Goal: Task Accomplishment & Management: Use online tool/utility

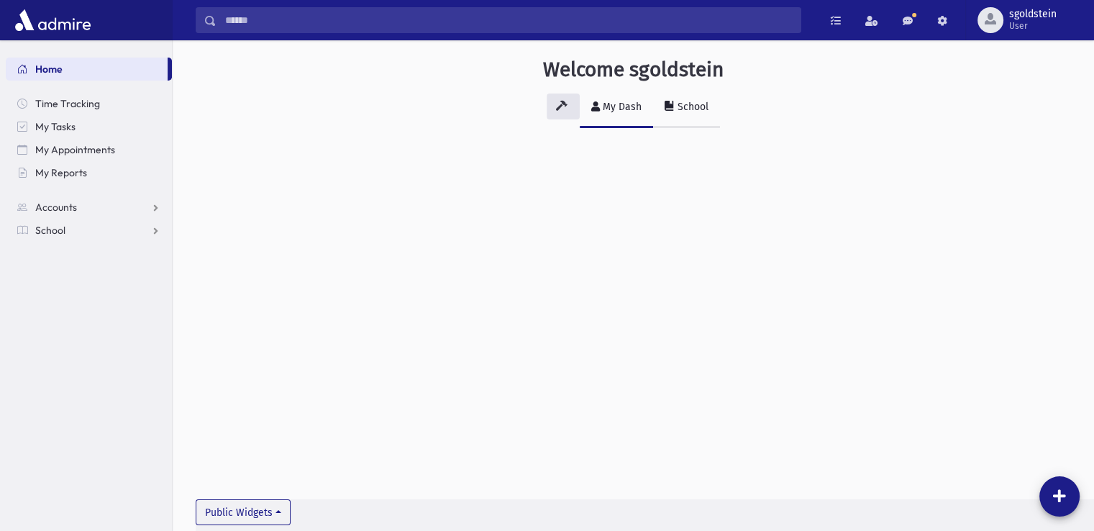
click at [687, 110] on div "School" at bounding box center [692, 107] width 34 height 12
click at [75, 178] on span "My Reports" at bounding box center [61, 172] width 52 height 13
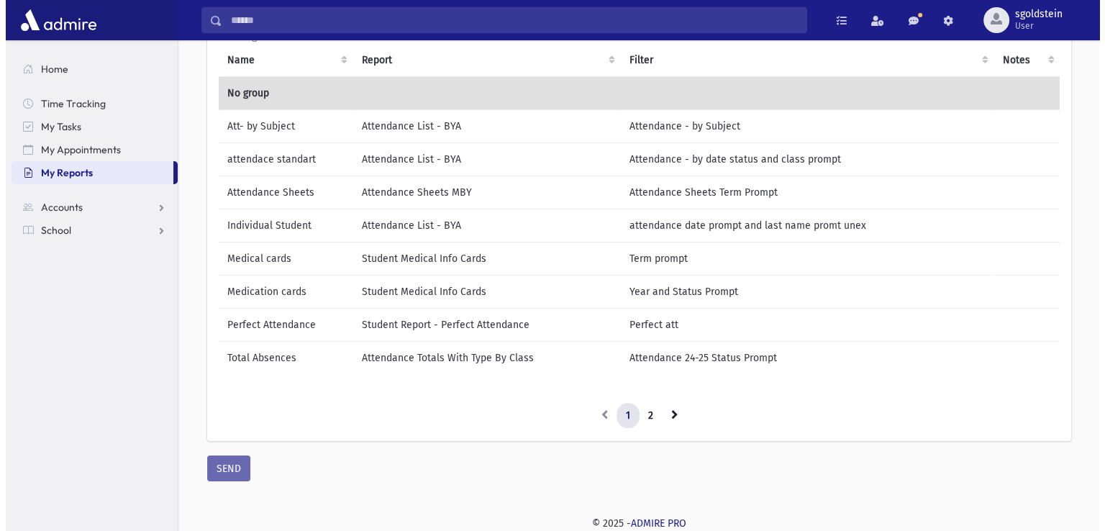
scroll to position [144, 0]
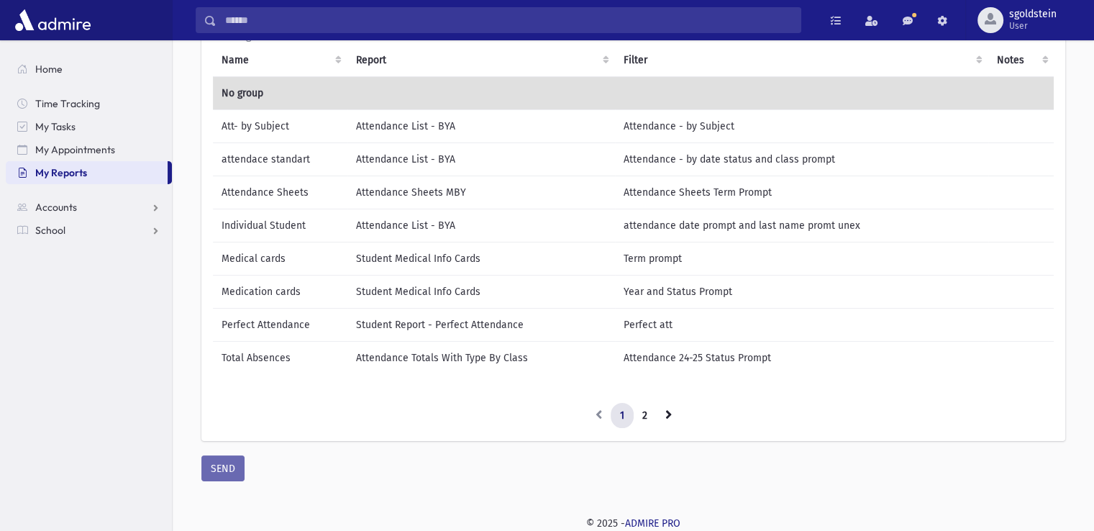
click at [327, 281] on td "Medication cards" at bounding box center [280, 291] width 135 height 33
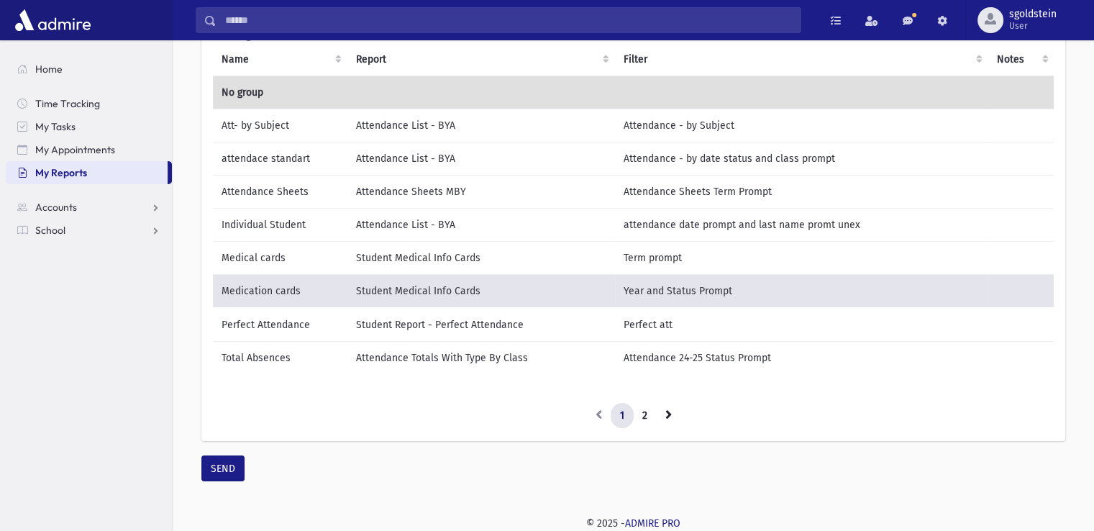
click at [331, 255] on td "Medical cards" at bounding box center [280, 257] width 135 height 33
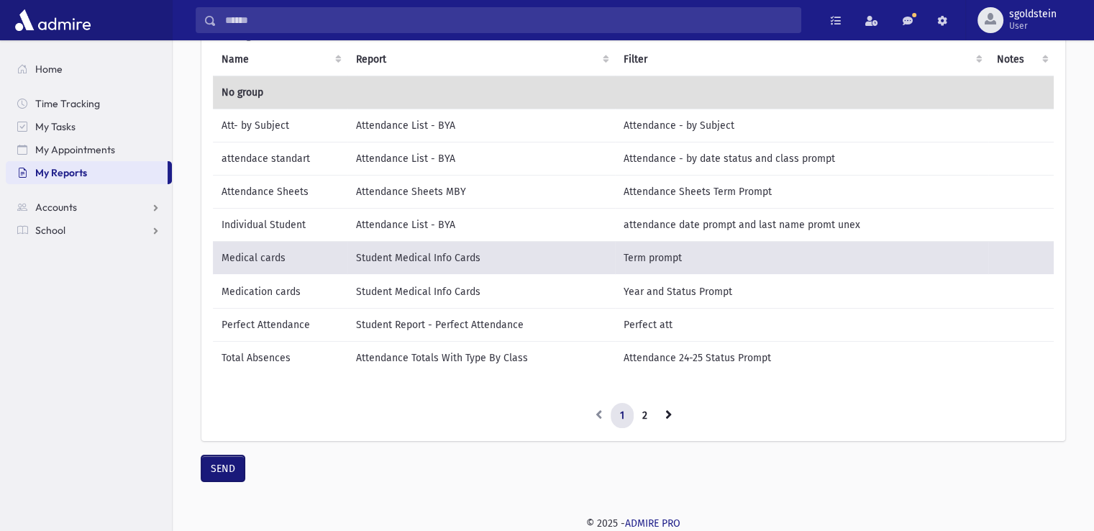
click at [214, 468] on button "SEND" at bounding box center [222, 468] width 43 height 26
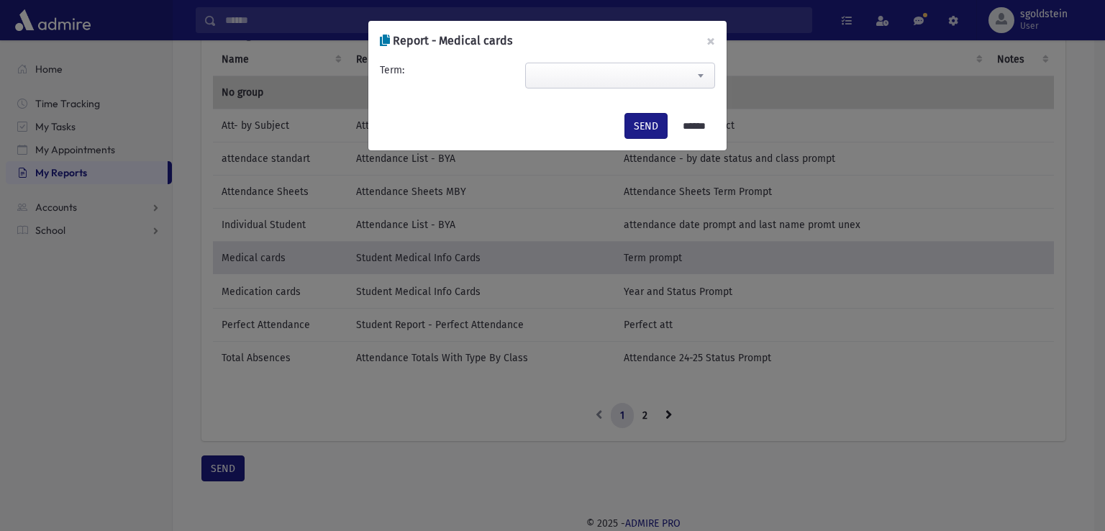
click at [651, 74] on span at bounding box center [620, 76] width 190 height 26
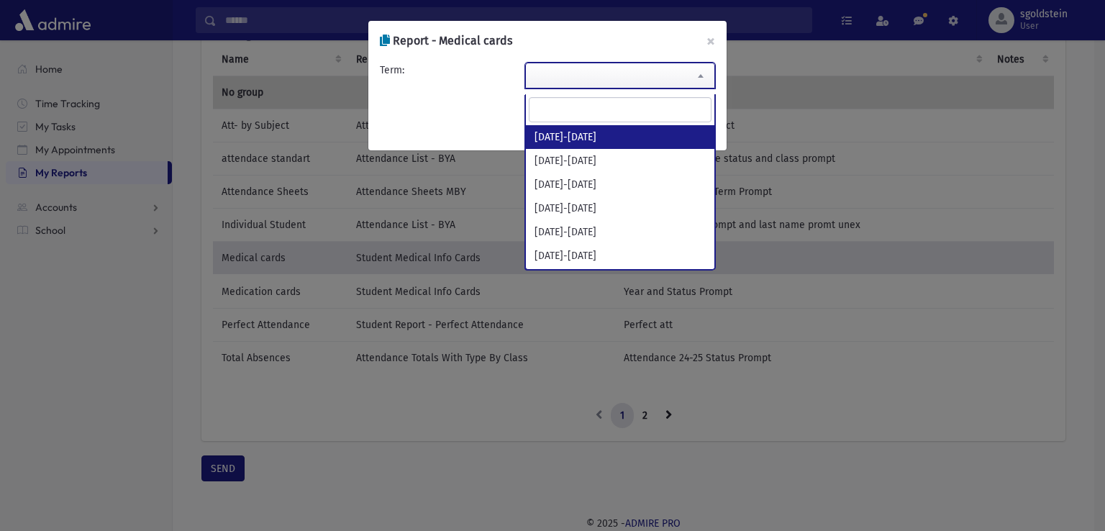
select select "*********"
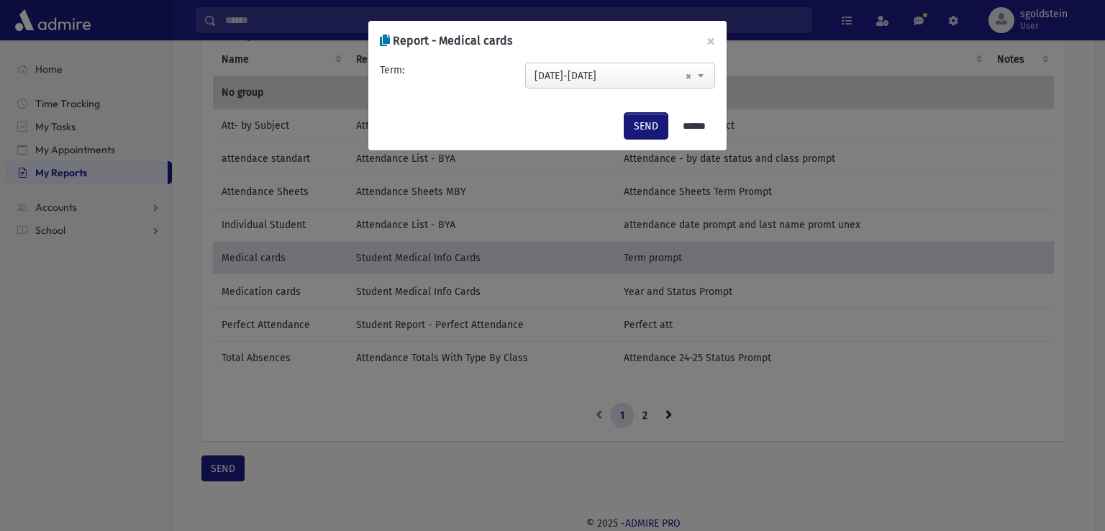
click at [629, 122] on button "SEND" at bounding box center [645, 126] width 43 height 26
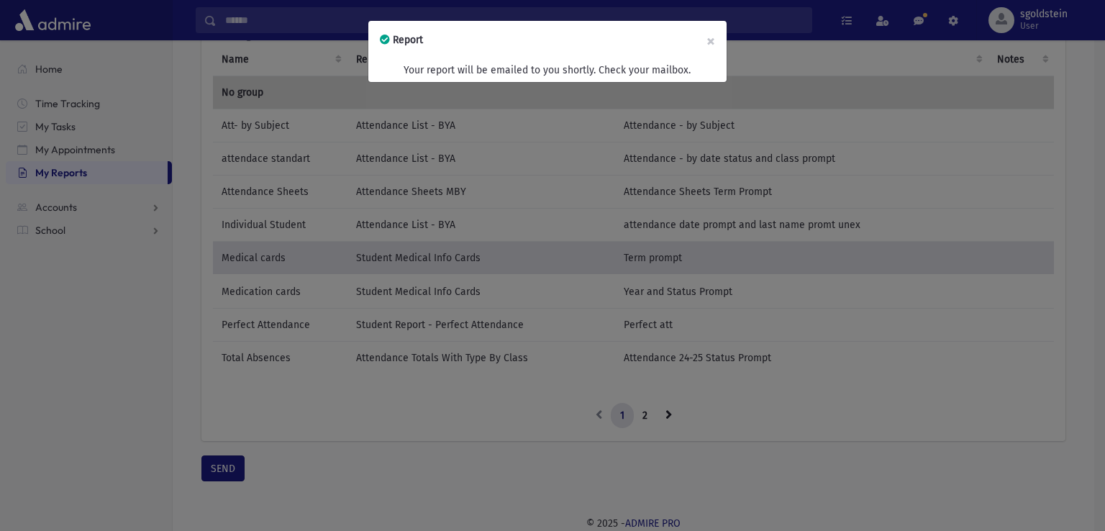
click at [450, 265] on div "Report × Your report will be emailed to you shortly. Check your mailbox." at bounding box center [552, 265] width 1105 height 531
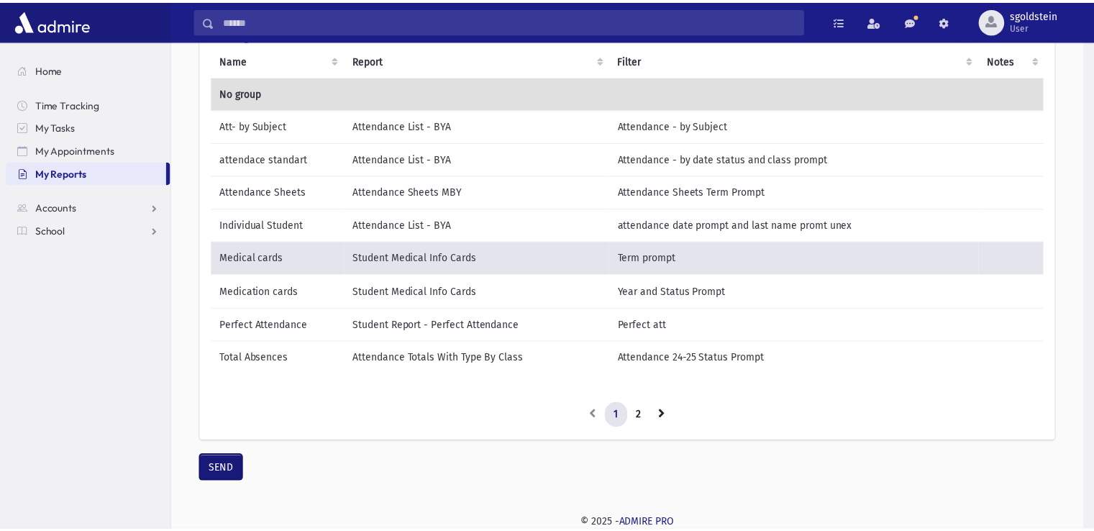
scroll to position [135, 0]
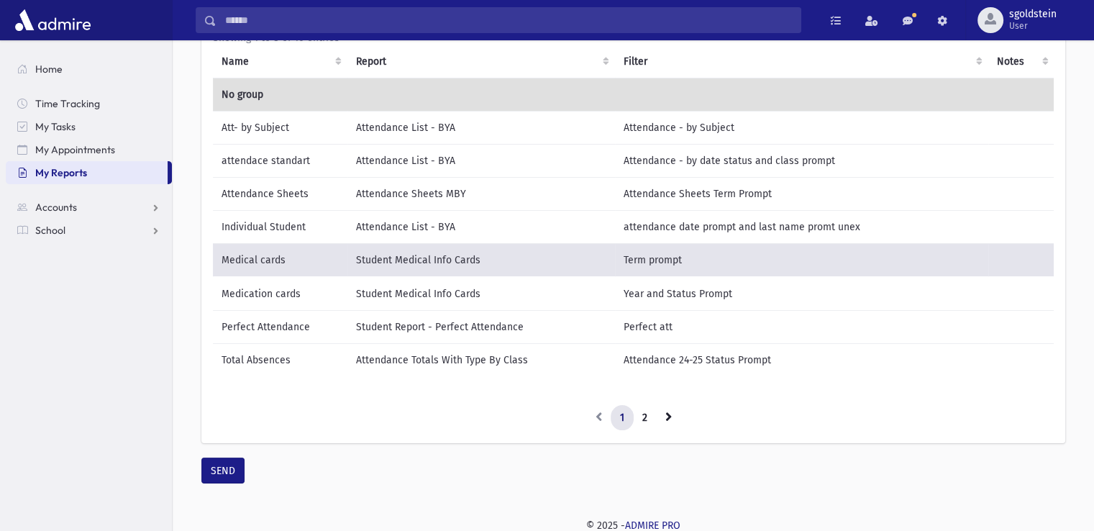
click at [557, 292] on td "Student Medical Info Cards" at bounding box center [482, 294] width 268 height 34
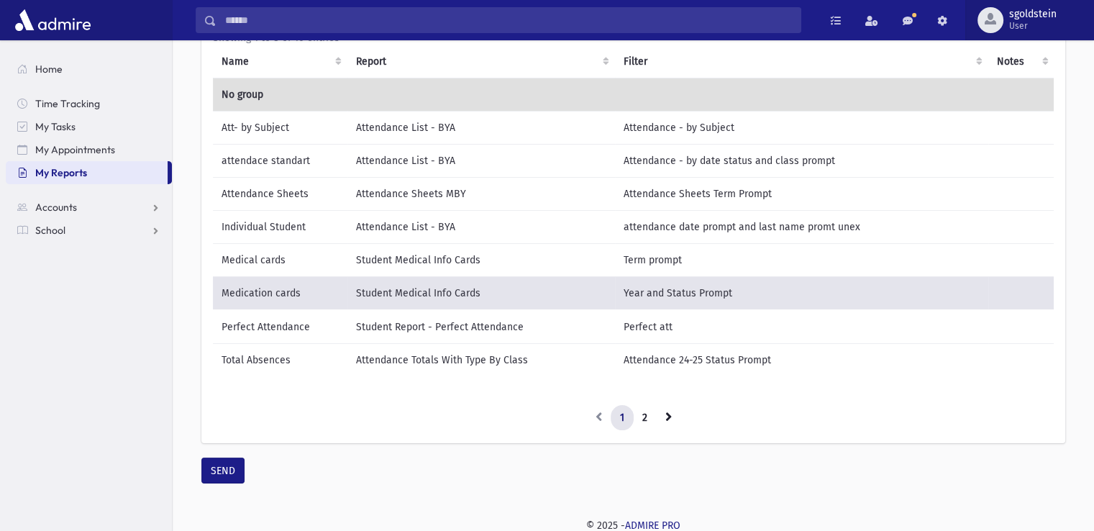
click at [996, 17] on div "button" at bounding box center [991, 20] width 26 height 26
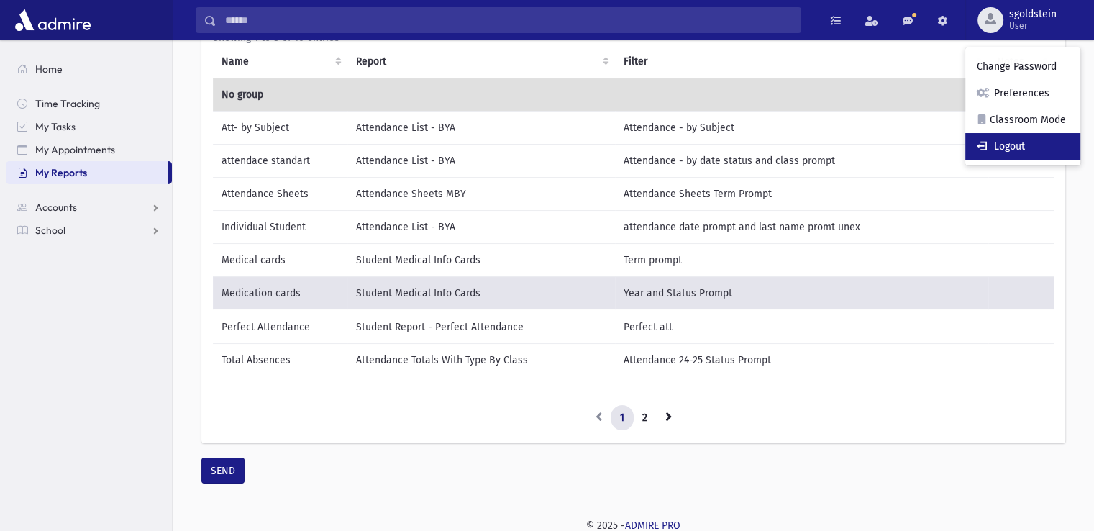
click at [1008, 144] on link "Logout" at bounding box center [1023, 146] width 115 height 27
